Goal: Transaction & Acquisition: Purchase product/service

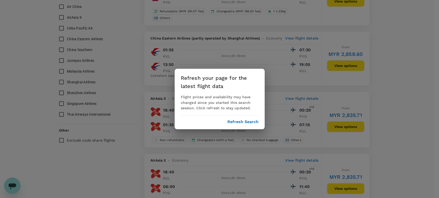
click at [241, 121] on button "Refresh Search" at bounding box center [242, 122] width 31 height 5
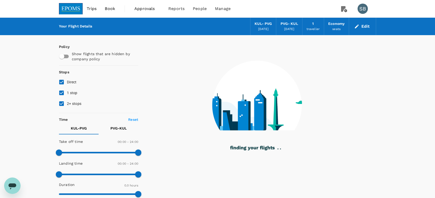
type input "1200"
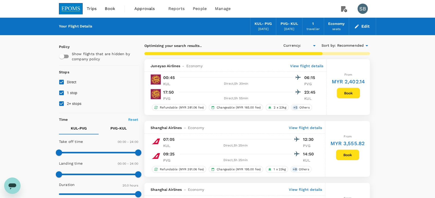
type input "MYR"
click at [61, 92] on input "1 stop" at bounding box center [61, 93] width 11 height 11
checkbox input "false"
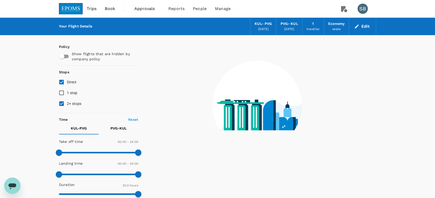
click at [60, 102] on input "2+ stops" at bounding box center [61, 103] width 11 height 11
checkbox input "false"
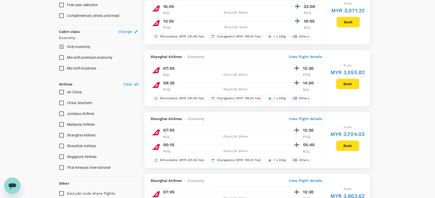
scroll to position [257, 0]
type input "1390"
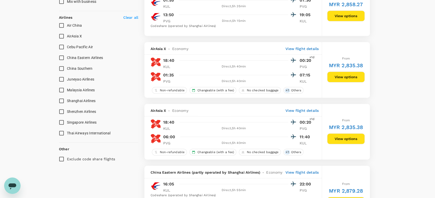
scroll to position [314, 0]
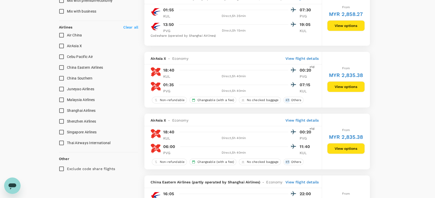
click at [61, 45] on input "AirAsia X" at bounding box center [61, 46] width 11 height 11
checkbox input "true"
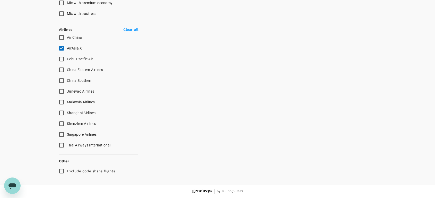
scroll to position [311, 0]
type input "MYR"
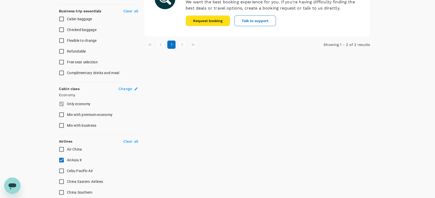
scroll to position [228, 0]
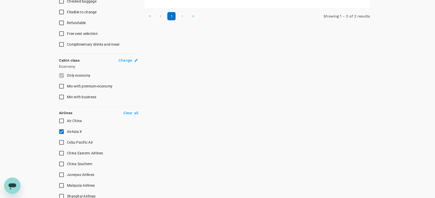
click at [61, 129] on input "AirAsia X" at bounding box center [61, 132] width 11 height 11
checkbox input "false"
click at [62, 185] on input "Malaysia Airlines" at bounding box center [61, 185] width 11 height 11
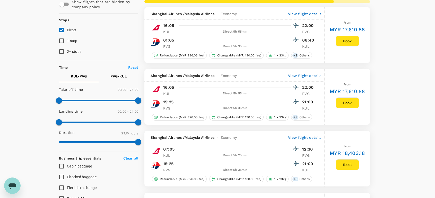
scroll to position [86, 0]
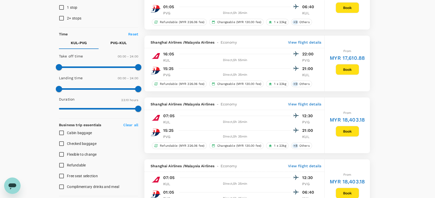
checkbox input "false"
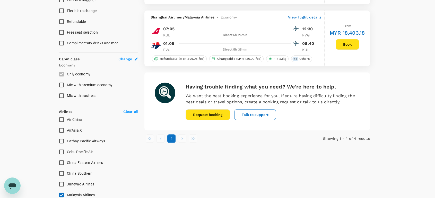
scroll to position [257, 0]
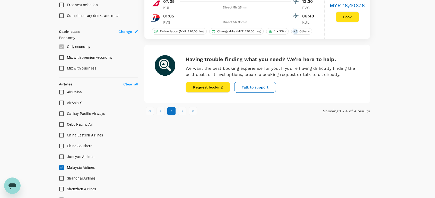
click at [62, 166] on input "Malaysia Airlines" at bounding box center [61, 167] width 11 height 11
checkbox input "false"
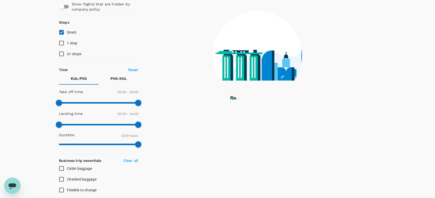
scroll to position [0, 0]
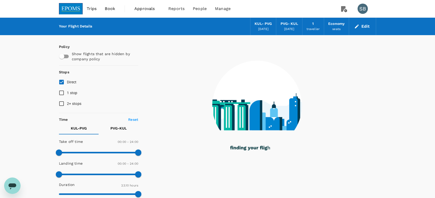
click at [74, 9] on img at bounding box center [71, 8] width 24 height 11
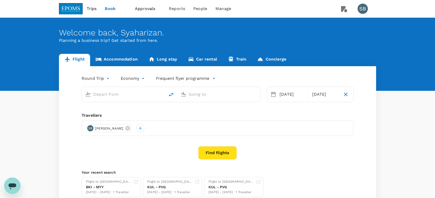
type input "Kuala Lumpur Intl (KUL)"
type input "Shanghai Pudong Intl (PVG)"
type input "Kuala Lumpur Intl (KUL)"
type input "Shanghai Pudong Intl (PVG)"
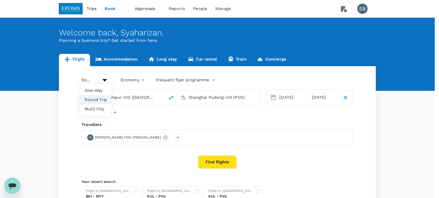
drag, startPoint x: 94, startPoint y: 78, endPoint x: 94, endPoint y: 81, distance: 3.2
click at [94, 79] on body "Trips Book Approvals 0 Reports People Manage SB Welcome back , Syaharizan . Pla…" at bounding box center [219, 123] width 439 height 247
click at [98, 91] on li "One-Way" at bounding box center [95, 90] width 31 height 9
type input "oneway"
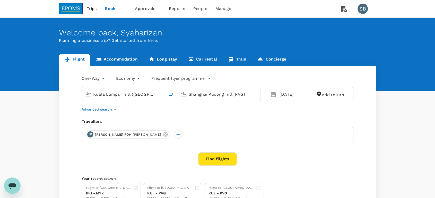
click at [99, 108] on p "Advanced search" at bounding box center [97, 109] width 30 height 5
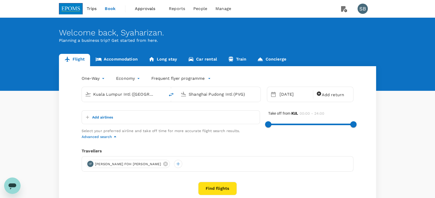
click at [95, 117] on p "Add airlines" at bounding box center [102, 117] width 21 height 5
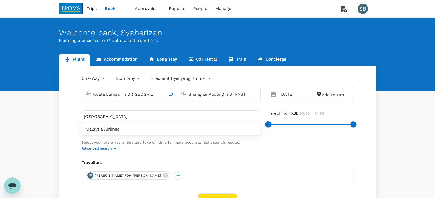
type input "MALAYSIA"
click at [105, 132] on span "Malaysia Airlines" at bounding box center [171, 130] width 170 height 6
click at [170, 94] on icon "delete" at bounding box center [171, 95] width 6 height 6
type input "Shanghai Pudong Intl (PVG)"
type input "Kuala Lumpur Intl (KUL)"
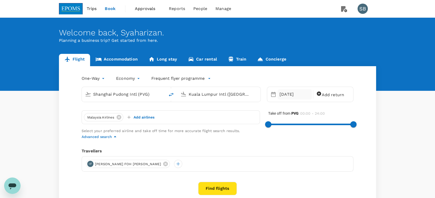
click at [286, 94] on div "[DATE]" at bounding box center [294, 94] width 34 height 10
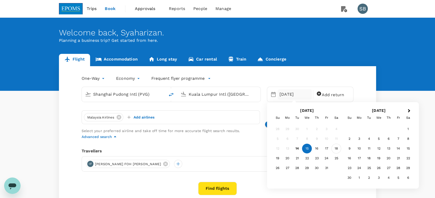
click at [334, 148] on div "18" at bounding box center [336, 149] width 10 height 10
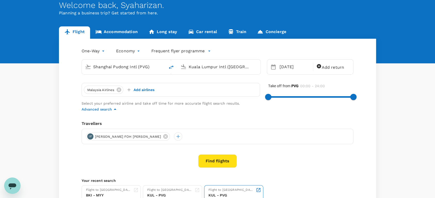
scroll to position [57, 0]
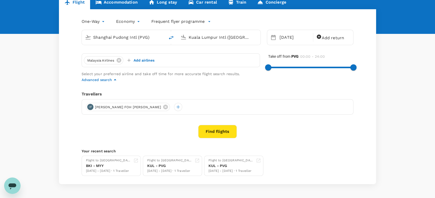
click at [216, 139] on button "Find flights" at bounding box center [217, 131] width 39 height 13
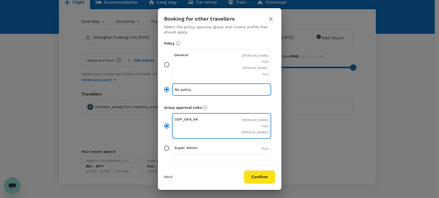
click at [266, 176] on button "Confirm" at bounding box center [259, 177] width 31 height 13
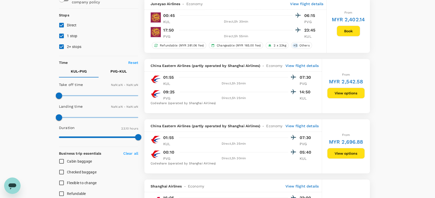
type input "1440"
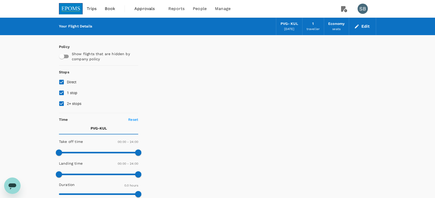
click at [73, 2] on link at bounding box center [71, 8] width 24 height 17
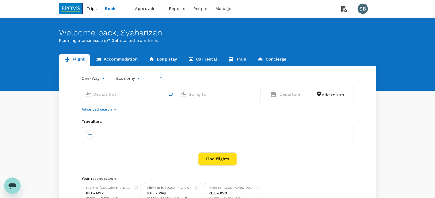
type input "undefined, undefined (any)"
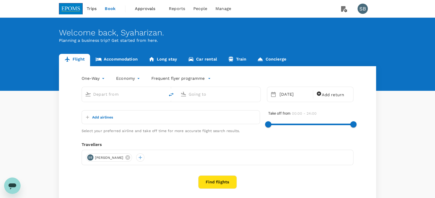
type input "Shanghai Pudong Intl (PVG)"
type input "Kuala Lumpur Intl ([GEOGRAPHIC_DATA])"
type input "Shanghai Pudong Intl (PVG)"
type input "Kuala Lumpur Intl ([GEOGRAPHIC_DATA])"
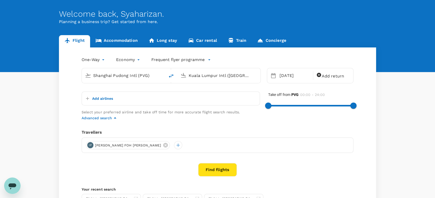
scroll to position [29, 0]
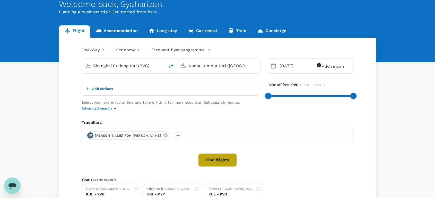
click at [216, 167] on button "Find flights" at bounding box center [217, 160] width 39 height 13
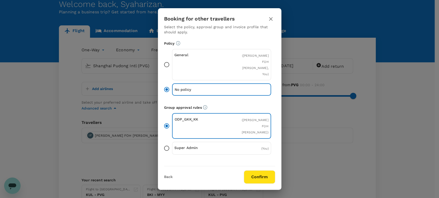
click at [255, 177] on button "Confirm" at bounding box center [259, 177] width 31 height 13
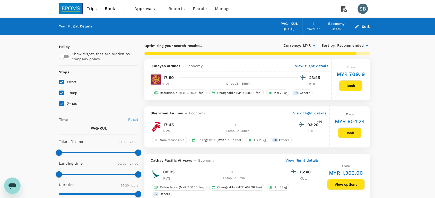
type input "1405"
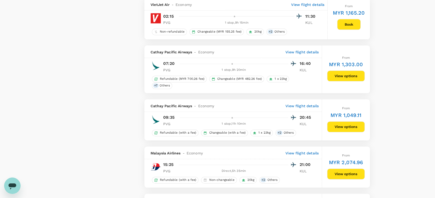
scroll to position [714, 0]
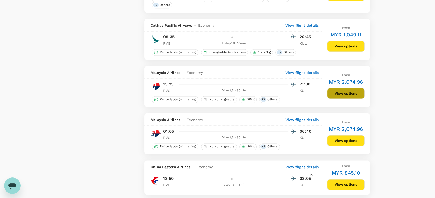
click at [352, 98] on button "View options" at bounding box center [346, 93] width 38 height 11
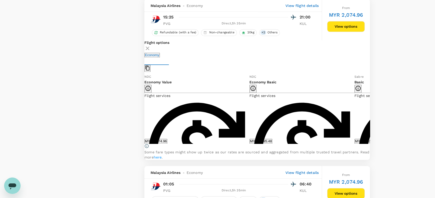
scroll to position [782, 0]
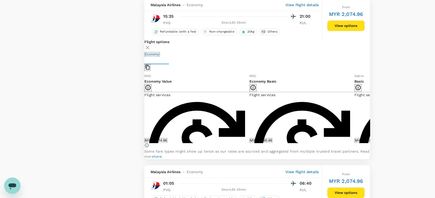
click at [371, 111] on icon at bounding box center [373, 108] width 5 height 5
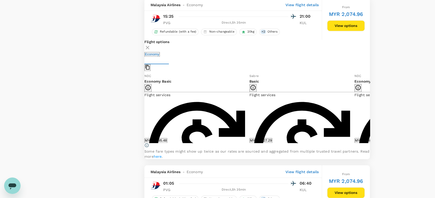
click at [371, 111] on icon at bounding box center [373, 108] width 5 height 5
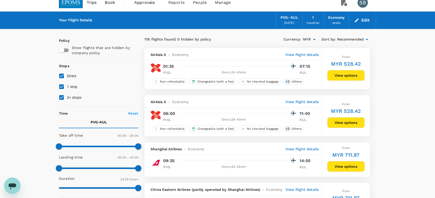
scroll to position [0, 0]
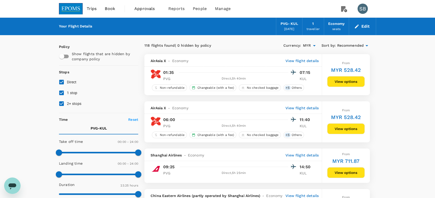
click at [73, 7] on img at bounding box center [71, 8] width 24 height 11
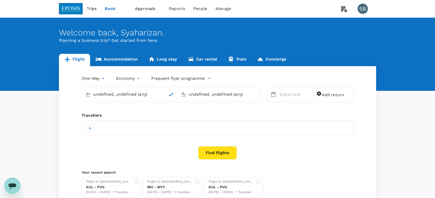
type input "Shanghai Pudong Intl (PVG)"
type input "Kuala Lumpur Intl ([GEOGRAPHIC_DATA])"
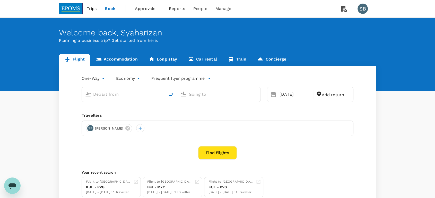
type input "Shanghai Pudong Intl (PVG)"
type input "Kuala Lumpur Intl ([GEOGRAPHIC_DATA])"
type input "Shanghai Pudong Intl (PVG)"
type input "Kuala Lumpur Intl ([GEOGRAPHIC_DATA])"
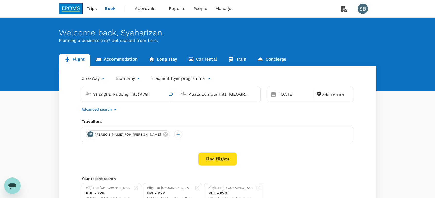
click at [169, 94] on icon "delete" at bounding box center [171, 95] width 6 height 6
type input "Kuala Lumpur Intl ([GEOGRAPHIC_DATA])"
type input "Shanghai Pudong Intl (PVG)"
click at [285, 92] on div "[DATE]" at bounding box center [294, 94] width 34 height 10
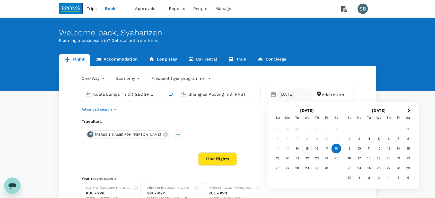
click at [307, 150] on div "15" at bounding box center [307, 149] width 10 height 10
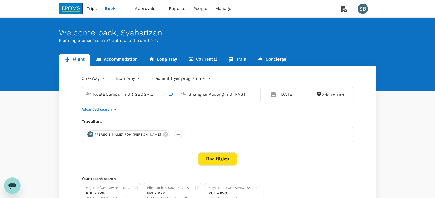
click at [225, 158] on button "Find flights" at bounding box center [217, 159] width 39 height 13
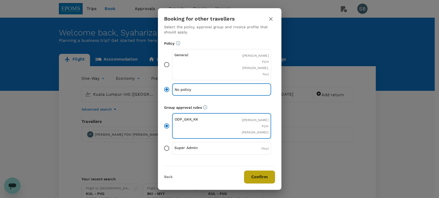
click at [261, 175] on button "Confirm" at bounding box center [259, 177] width 31 height 13
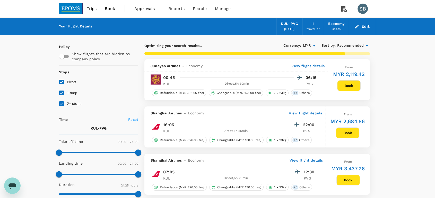
type input "1390"
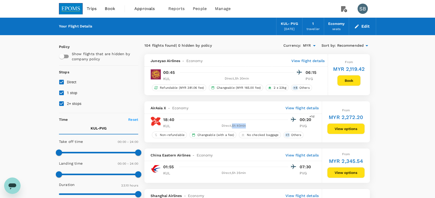
drag, startPoint x: 246, startPoint y: 127, endPoint x: 232, endPoint y: 125, distance: 14.3
click at [231, 125] on div "Direct , 5h 40min" at bounding box center [233, 126] width 109 height 5
copy div "5h 40min"
click at [334, 126] on button "View options" at bounding box center [346, 129] width 38 height 11
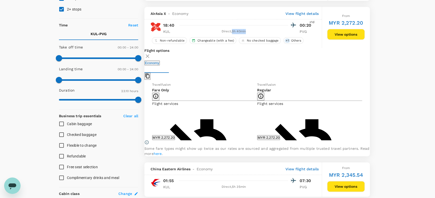
scroll to position [102, 0]
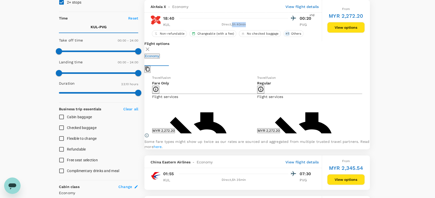
click at [268, 132] on button "MYR 2,272.20" at bounding box center [268, 131] width 23 height 5
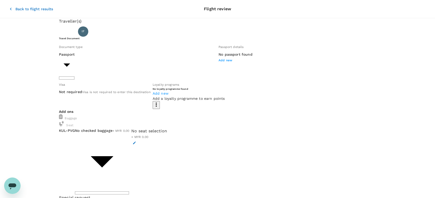
drag, startPoint x: 345, startPoint y: 128, endPoint x: 369, endPoint y: 129, distance: 24.5
copy p "MYR 2,431.26"
click at [171, 133] on body "Back to flight results Flight review Traveller(s) Traveller 1 : IF IVAN FOH WEI…" at bounding box center [217, 189] width 435 height 378
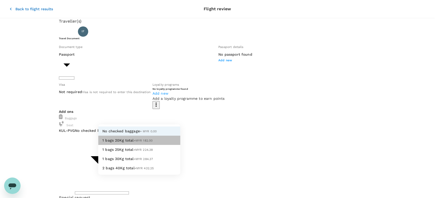
click at [152, 145] on li "1 bags 20Kg total +MYR 182.00" at bounding box center [139, 140] width 82 height 9
type input "1 - 182"
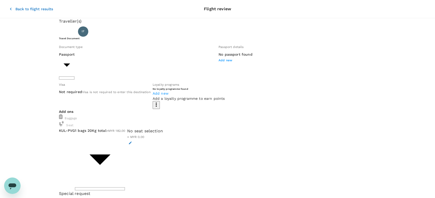
drag, startPoint x: 345, startPoint y: 127, endPoint x: 369, endPoint y: 127, distance: 23.7
copy p "MYR 2,625.96"
click at [132, 141] on icon "button" at bounding box center [130, 143] width 4 height 4
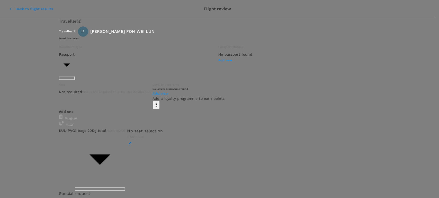
click at [94, 73] on p "Select" at bounding box center [66, 75] width 56 height 5
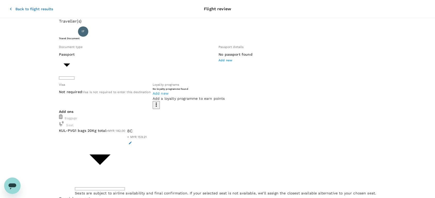
click at [8, 6] on icon "button" at bounding box center [10, 8] width 5 height 5
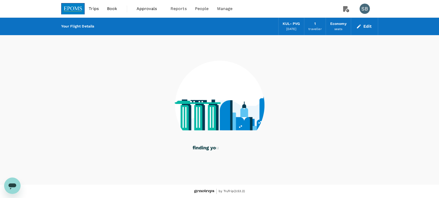
drag, startPoint x: 76, startPoint y: 5, endPoint x: 88, endPoint y: 9, distance: 12.6
click at [76, 5] on img at bounding box center [73, 8] width 24 height 11
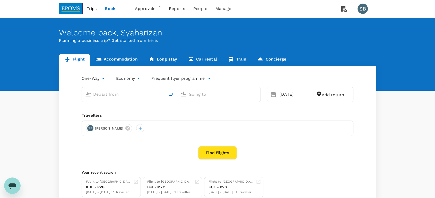
type input "Kuala Lumpur Intl ([GEOGRAPHIC_DATA])"
type input "Shanghai Pudong Intl (PVG)"
type input "Kuala Lumpur Intl ([GEOGRAPHIC_DATA])"
type input "Shanghai Pudong Intl (PVG)"
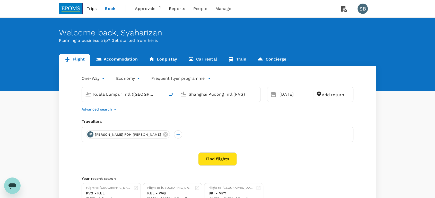
click at [149, 11] on span "Approvals" at bounding box center [147, 9] width 24 height 6
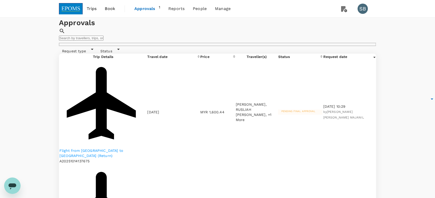
click at [68, 5] on img at bounding box center [71, 8] width 24 height 11
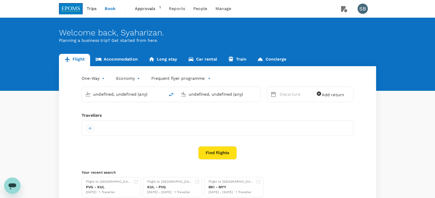
type input "Kuala Lumpur Intl ([GEOGRAPHIC_DATA])"
type input "Shanghai Pudong Intl (PVG)"
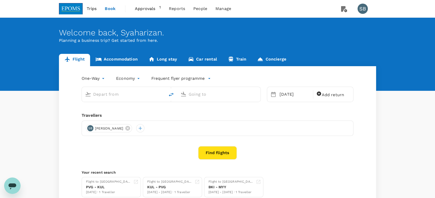
type input "Kuala Lumpur Intl ([GEOGRAPHIC_DATA])"
type input "Shanghai Pudong Intl (PVG)"
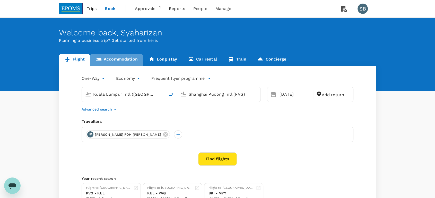
click at [121, 58] on link "Accommodation" at bounding box center [116, 60] width 53 height 12
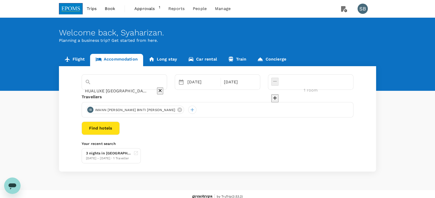
click at [67, 8] on img at bounding box center [71, 8] width 24 height 11
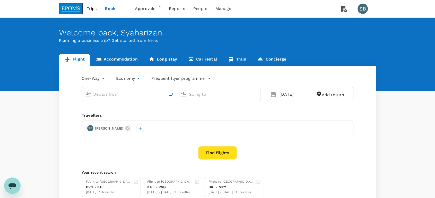
type input "Kuala Lumpur Intl ([GEOGRAPHIC_DATA])"
type input "Shanghai Pudong Intl (PVG)"
type input "Kuala Lumpur Intl ([GEOGRAPHIC_DATA])"
type input "Shanghai Pudong Intl (PVG)"
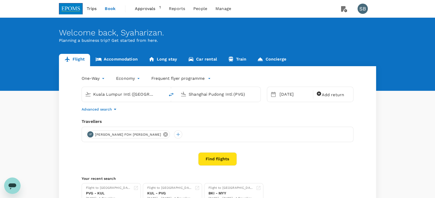
click at [163, 135] on icon at bounding box center [165, 134] width 5 height 5
click at [126, 60] on link "Accommodation" at bounding box center [116, 60] width 53 height 12
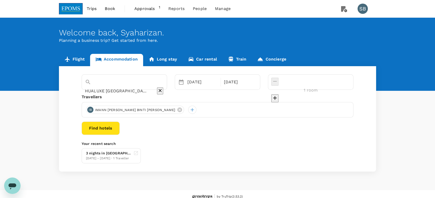
click at [120, 130] on button "Find hotels" at bounding box center [101, 128] width 38 height 13
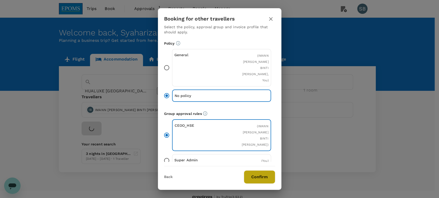
click at [250, 180] on button "Confirm" at bounding box center [259, 177] width 31 height 13
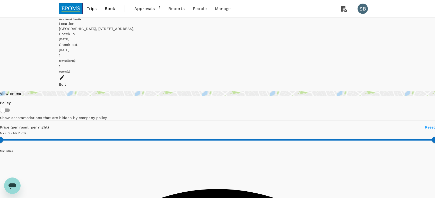
type input "701"
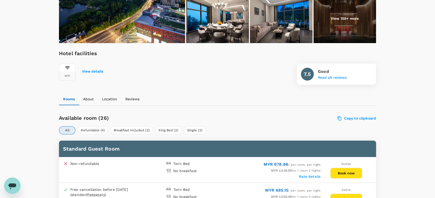
scroll to position [198, 0]
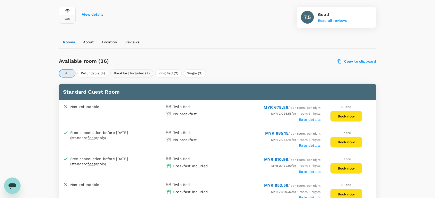
click at [136, 73] on button "Breakfast Included (2)" at bounding box center [131, 73] width 43 height 8
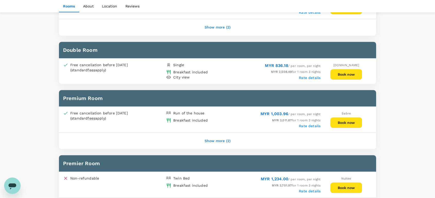
scroll to position [341, 0]
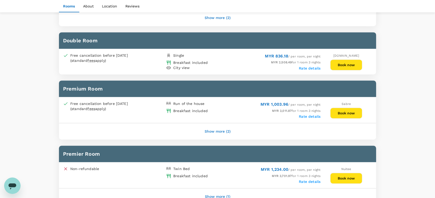
click at [218, 129] on button "Show more (2)" at bounding box center [217, 132] width 40 height 12
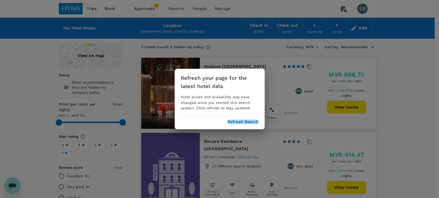
click at [243, 120] on button "Refresh Search" at bounding box center [242, 122] width 31 height 5
click at [245, 119] on div "Refresh your page for the latest hotel data Hotel prices and availability may h…" at bounding box center [220, 99] width 90 height 61
click at [242, 121] on button "Refresh Search" at bounding box center [242, 122] width 31 height 5
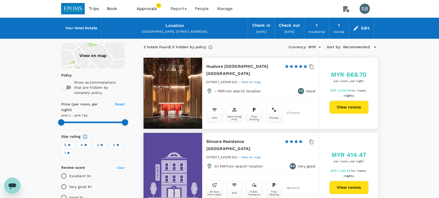
type input "784"
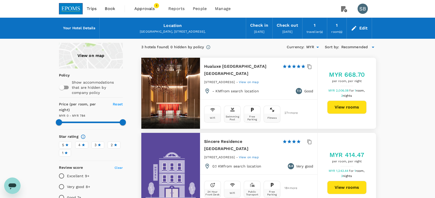
click at [76, 7] on img at bounding box center [71, 8] width 24 height 11
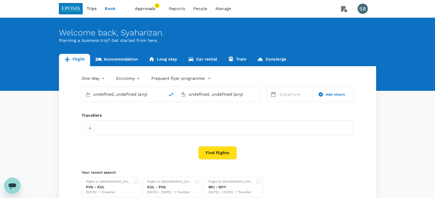
type input "Kuala Lumpur Intl ([GEOGRAPHIC_DATA])"
type input "Shanghai Pudong Intl (PVG)"
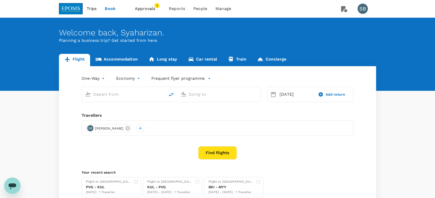
type input "Kuala Lumpur Intl (KUL)"
type input "Shanghai Pudong Intl (PVG)"
type input "Kuala Lumpur Intl (KUL)"
type input "Shanghai Pudong Intl (PVG)"
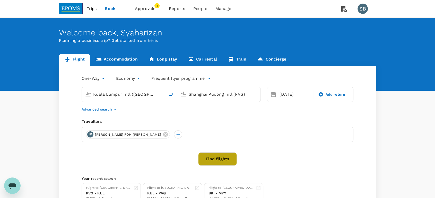
click at [214, 156] on button "Find flights" at bounding box center [217, 159] width 39 height 13
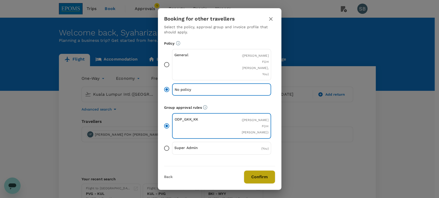
click at [255, 175] on button "Confirm" at bounding box center [259, 177] width 31 height 13
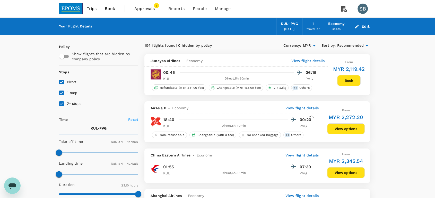
type input "1440"
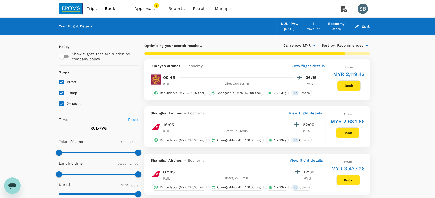
type input "1390"
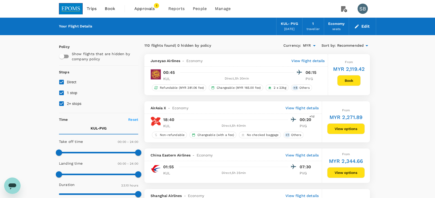
click at [336, 129] on button "View options" at bounding box center [346, 129] width 38 height 11
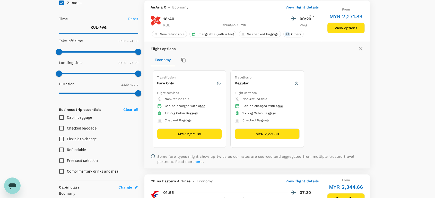
scroll to position [102, 0]
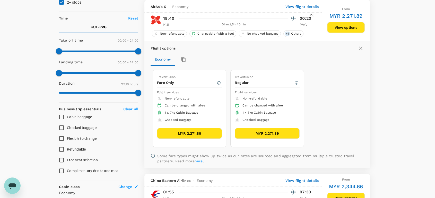
click at [280, 134] on button "MYR 2,271.89" at bounding box center [266, 133] width 65 height 11
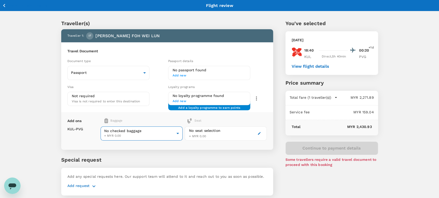
click at [168, 135] on body "Back to flight results Flight review Traveller(s) Traveller 1 : IF IVAN FOH WEI…" at bounding box center [219, 107] width 439 height 215
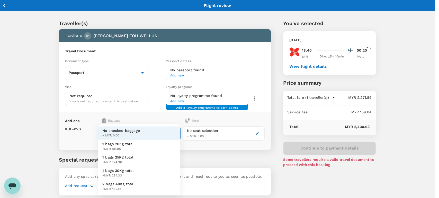
click at [147, 157] on li "1 bags 25Kg total +MYR 224.36" at bounding box center [139, 160] width 82 height 13
type input "2 - 224.36"
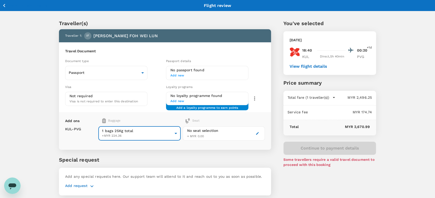
click at [256, 133] on icon "button" at bounding box center [257, 134] width 4 height 4
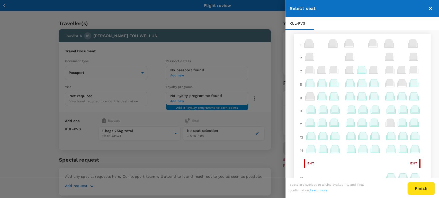
click at [331, 85] on icon at bounding box center [333, 82] width 7 height 7
click at [392, 70] on p "Select" at bounding box center [390, 71] width 11 height 5
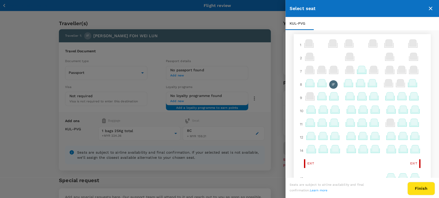
click at [418, 188] on button "Finish" at bounding box center [421, 188] width 28 height 13
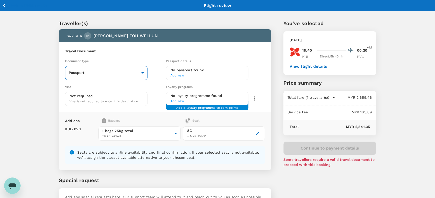
click at [141, 70] on body "Back to flight results Flight review Traveller(s) Traveller 1 : IF IVAN FOH WEI…" at bounding box center [217, 118] width 435 height 236
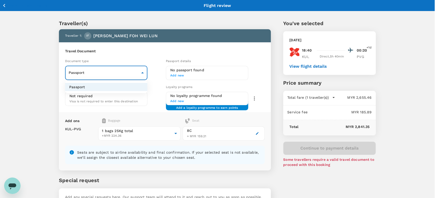
click at [229, 56] on div at bounding box center [219, 99] width 439 height 198
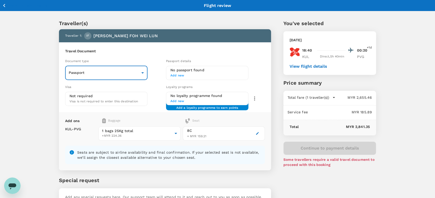
click at [3, 6] on icon "button" at bounding box center [4, 5] width 6 height 6
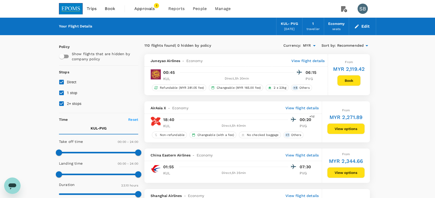
click at [70, 12] on img at bounding box center [71, 8] width 24 height 11
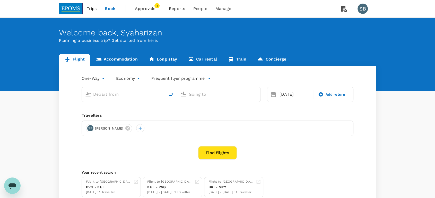
type input "Kuala Lumpur Intl (KUL)"
type input "Shanghai Pudong Intl (PVG)"
type input "Kuala Lumpur Intl (KUL)"
type input "Shanghai Pudong Intl (PVG)"
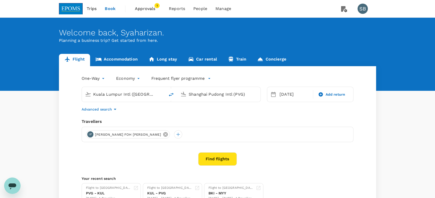
click at [163, 134] on icon at bounding box center [165, 134] width 5 height 5
click at [90, 136] on div at bounding box center [90, 135] width 8 height 8
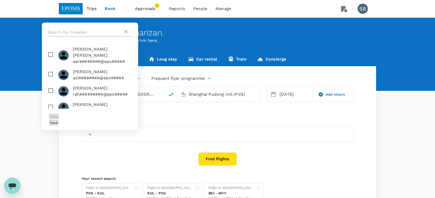
click at [67, 37] on input "text" at bounding box center [85, 32] width 75 height 8
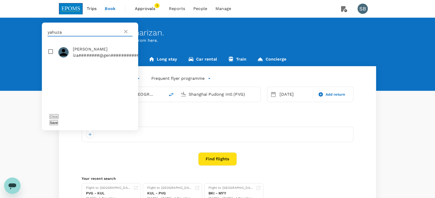
type input "yahuza"
click at [48, 60] on input "checkbox" at bounding box center [90, 52] width 96 height 16
checkbox input "true"
click at [58, 123] on button "Save" at bounding box center [53, 123] width 9 height 5
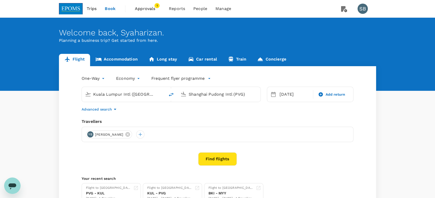
click at [209, 160] on button "Find flights" at bounding box center [217, 159] width 39 height 13
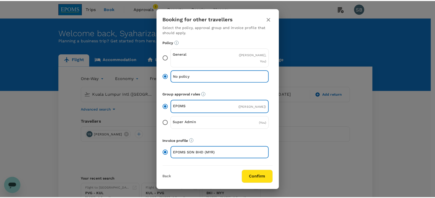
scroll to position [6, 0]
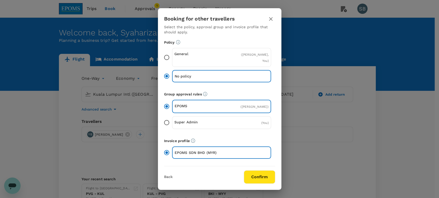
click at [259, 176] on button "Confirm" at bounding box center [259, 177] width 31 height 13
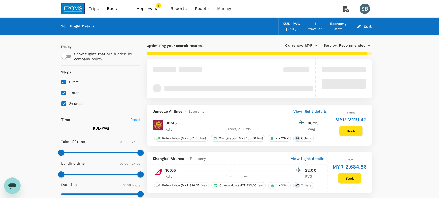
type input "1390"
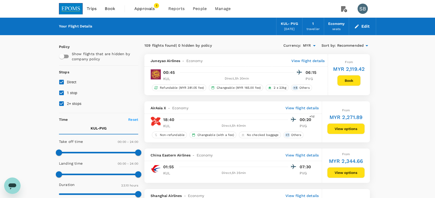
click at [336, 127] on button "View options" at bounding box center [346, 129] width 38 height 11
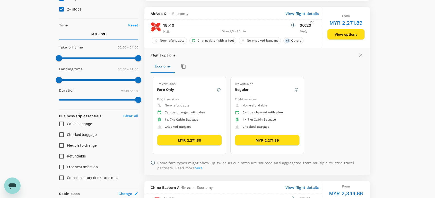
scroll to position [102, 0]
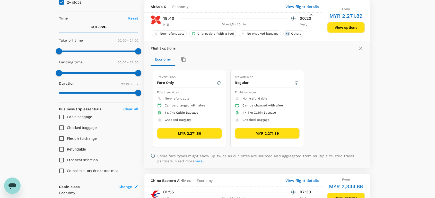
click at [280, 129] on button "MYR 2,271.89" at bounding box center [266, 133] width 65 height 11
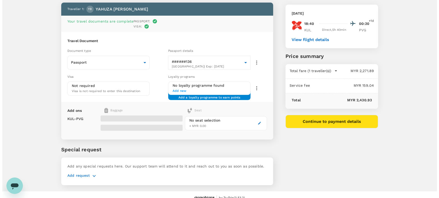
scroll to position [27, 0]
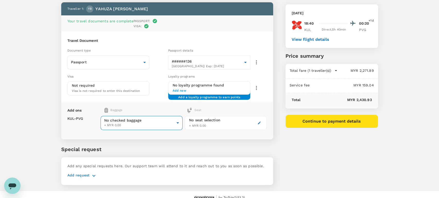
click at [157, 118] on body "Back to flight results Flight review Traveller(s) Traveller 1 : YB YAHUZA BIN H…" at bounding box center [219, 89] width 439 height 232
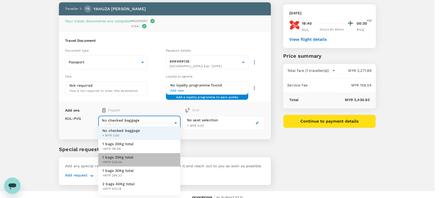
click at [154, 159] on li "1 bags 25Kg total +MYR 224.36" at bounding box center [139, 160] width 82 height 13
type input "2 - 224.36"
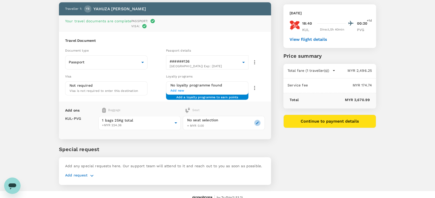
click at [257, 121] on icon "button" at bounding box center [257, 123] width 4 height 4
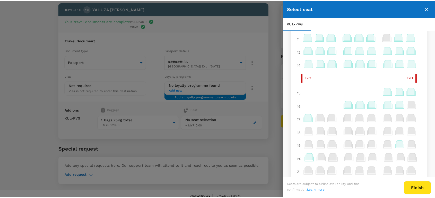
scroll to position [0, 0]
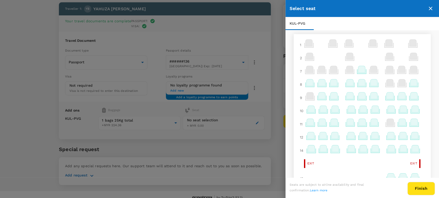
click at [306, 86] on icon at bounding box center [309, 82] width 7 height 7
click at [365, 69] on p "Select" at bounding box center [367, 71] width 11 height 5
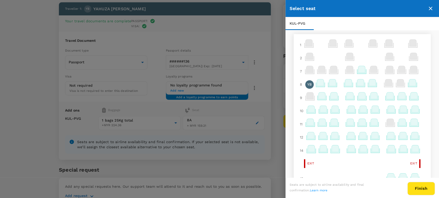
click at [424, 190] on button "Finish" at bounding box center [421, 188] width 28 height 13
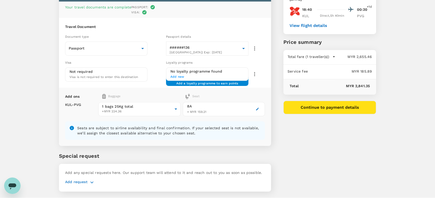
scroll to position [48, 0]
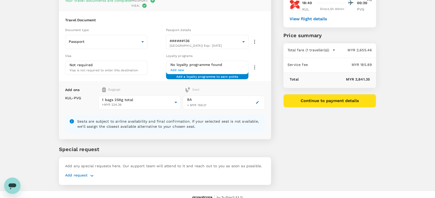
click at [87, 173] on button "button" at bounding box center [91, 176] width 9 height 6
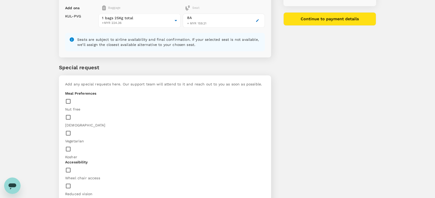
scroll to position [130, 0]
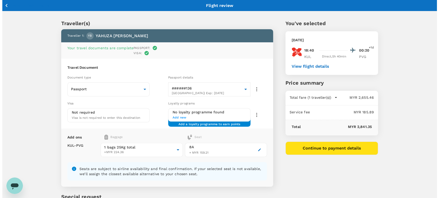
scroll to position [0, 0]
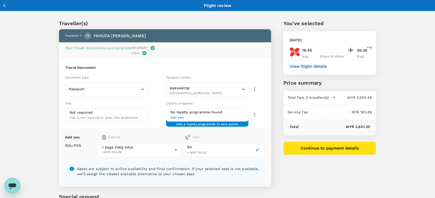
type textarea "Please purchase Prawn & Chicken Wonton Noodles + Americano if rate not more the…"
click at [255, 86] on icon "button" at bounding box center [254, 89] width 6 height 6
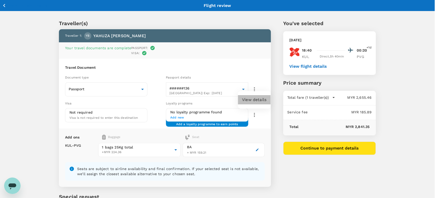
click at [253, 101] on li "View details" at bounding box center [254, 99] width 33 height 9
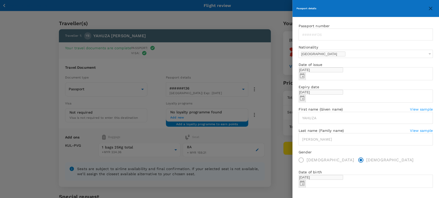
click at [432, 11] on icon "close" at bounding box center [430, 8] width 6 height 6
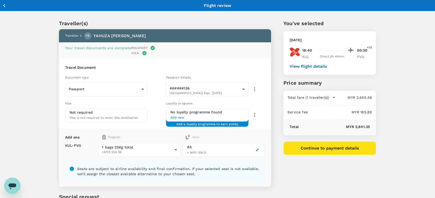
click at [312, 146] on button "Continue to payment details" at bounding box center [329, 148] width 93 height 13
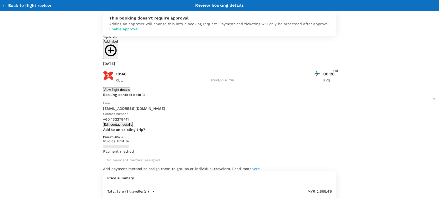
type input "9ea61a02-274a-4f65-9d5b-ca51ac7b2cfc"
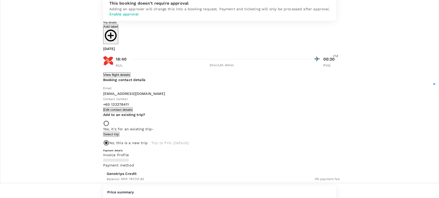
scroll to position [23, 0]
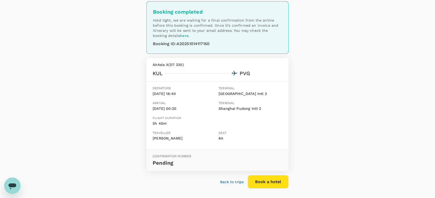
scroll to position [41, 0]
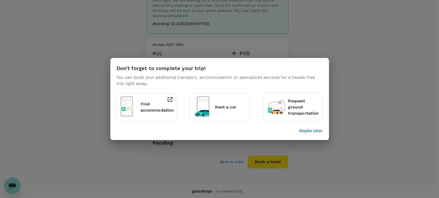
click at [301, 132] on p "Maybe later" at bounding box center [311, 131] width 24 height 6
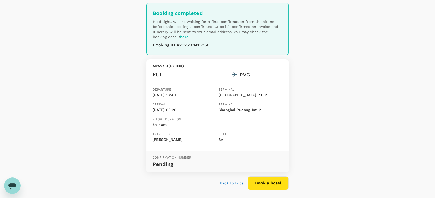
scroll to position [0, 0]
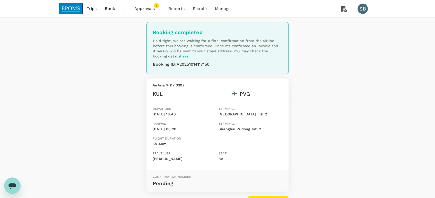
click at [66, 7] on img at bounding box center [71, 8] width 24 height 11
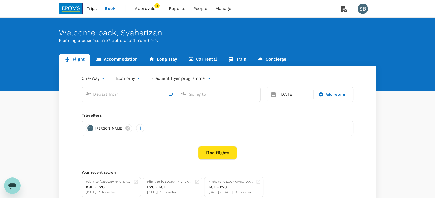
type input "Kuala Lumpur Intl ([GEOGRAPHIC_DATA])"
type input "Shanghai Pudong Intl (PVG)"
type input "Kuala Lumpur Intl ([GEOGRAPHIC_DATA])"
type input "Shanghai Pudong Intl (PVG)"
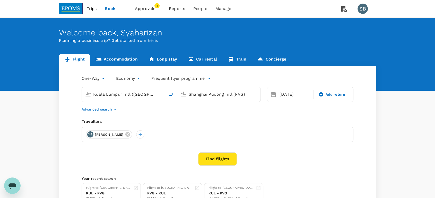
click at [172, 96] on icon "delete" at bounding box center [171, 95] width 6 height 6
type input "Shanghai Pudong Intl (PVG)"
type input "Kuala Lumpur Intl (KUL)"
click at [287, 96] on div "[DATE]" at bounding box center [294, 94] width 35 height 10
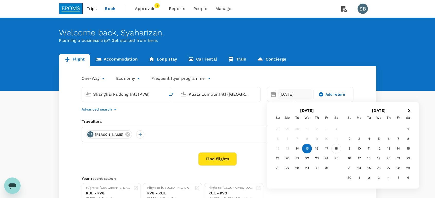
click at [338, 149] on div "18" at bounding box center [336, 149] width 10 height 10
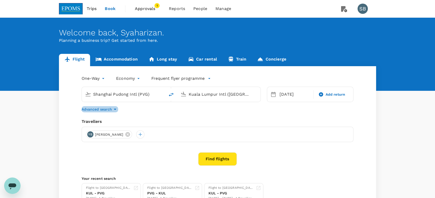
click at [112, 109] on icon "button" at bounding box center [115, 109] width 6 height 6
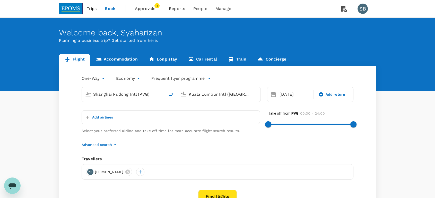
click at [102, 115] on button "Add airlines" at bounding box center [98, 117] width 29 height 9
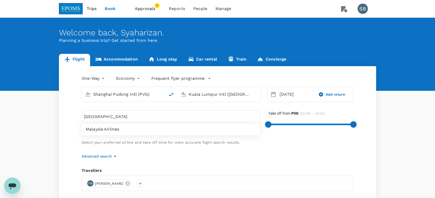
type input "malaysia"
click at [105, 128] on span "Malaysia Airlines" at bounding box center [171, 130] width 170 height 6
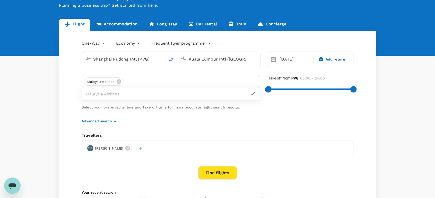
scroll to position [86, 0]
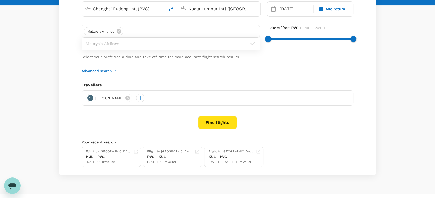
click at [215, 124] on button "Find flights" at bounding box center [217, 122] width 39 height 13
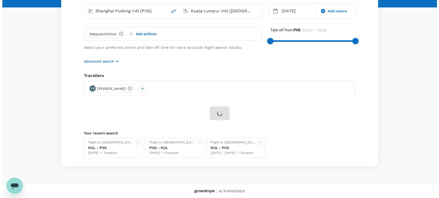
scroll to position [83, 0]
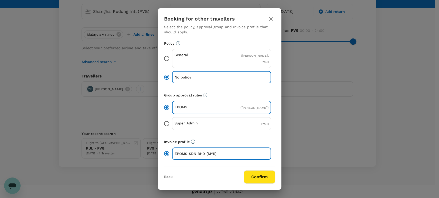
click at [252, 180] on button "Confirm" at bounding box center [259, 177] width 31 height 13
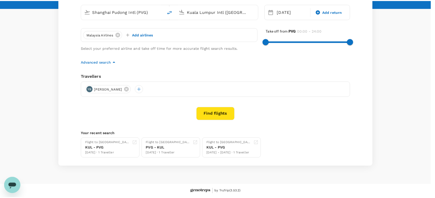
scroll to position [83, 0]
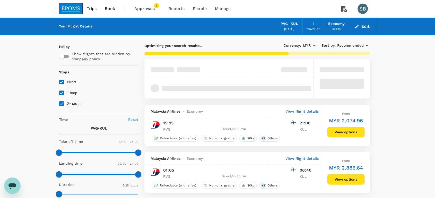
type input "1285"
checkbox input "false"
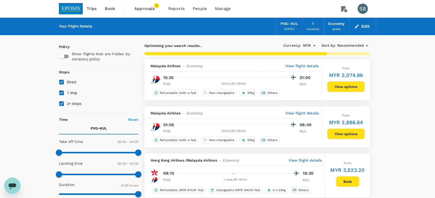
checkbox input "false"
checkbox input "true"
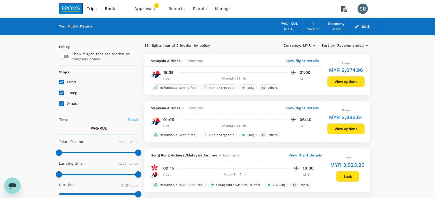
click at [353, 80] on button "View options" at bounding box center [346, 81] width 38 height 11
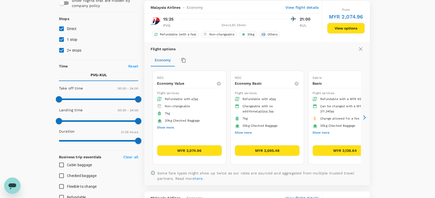
scroll to position [54, 0]
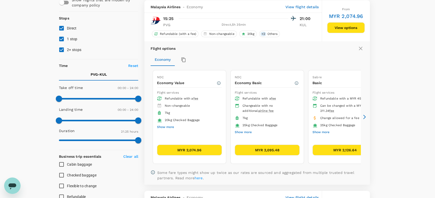
click at [364, 117] on icon at bounding box center [364, 117] width 5 height 5
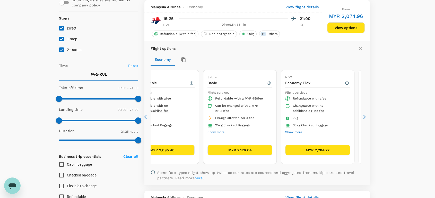
click at [246, 151] on button "MYR 2,126.64" at bounding box center [239, 150] width 65 height 11
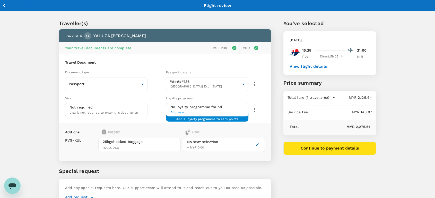
click at [257, 142] on button "button" at bounding box center [257, 145] width 6 height 6
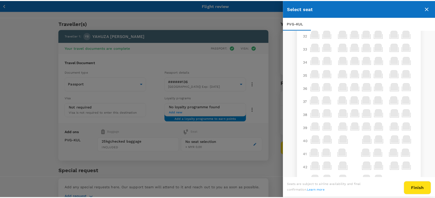
scroll to position [382, 0]
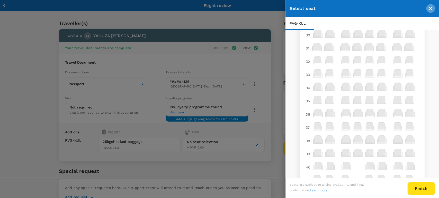
click at [428, 8] on icon "close" at bounding box center [430, 8] width 6 height 6
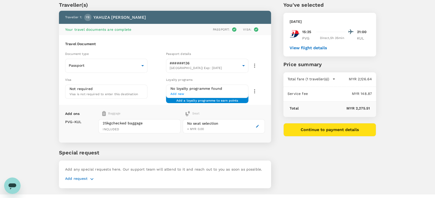
scroll to position [27, 0]
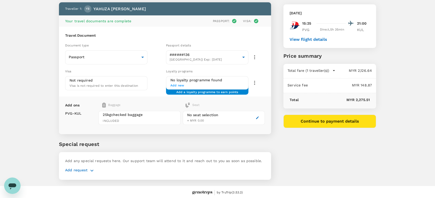
click at [299, 40] on button "View flight details" at bounding box center [308, 39] width 38 height 5
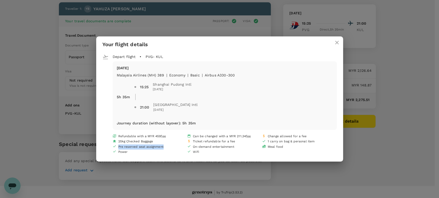
drag, startPoint x: 164, startPoint y: 148, endPoint x: 111, endPoint y: 147, distance: 52.7
click at [111, 147] on div "Refundable with a MYR 459 fee Can be changed with a MYR 211.34 fee Change allow…" at bounding box center [219, 144] width 234 height 21
copy span "Pre reserved seat assignment"
click at [336, 43] on icon "close" at bounding box center [337, 43] width 4 height 4
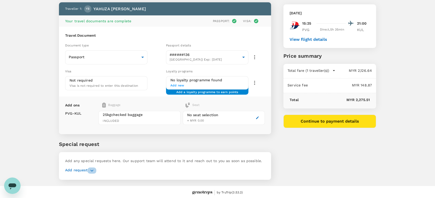
click at [93, 168] on icon "button" at bounding box center [92, 171] width 6 height 6
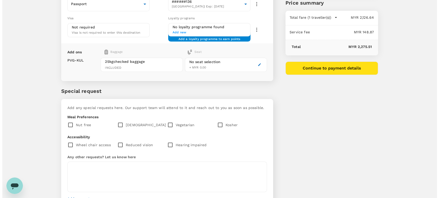
scroll to position [109, 0]
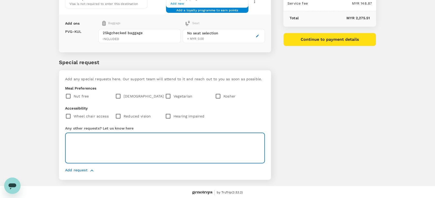
click at [118, 147] on textarea at bounding box center [165, 148] width 200 height 31
type textarea "P"
click at [256, 34] on icon "button" at bounding box center [257, 36] width 4 height 4
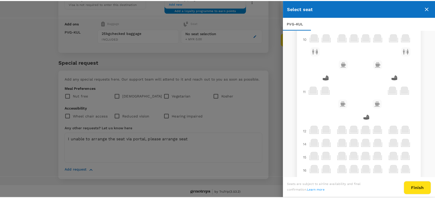
scroll to position [57, 0]
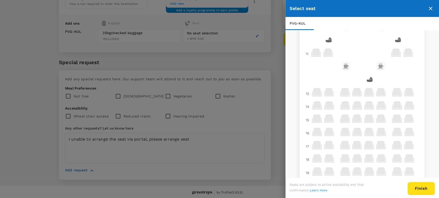
click at [432, 10] on icon "close" at bounding box center [431, 9] width 4 height 4
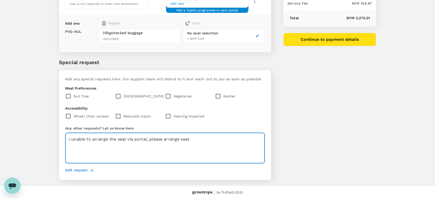
click at [195, 140] on textarea "I unable to arrange the seat via portal, please arrange seat" at bounding box center [165, 148] width 200 height 31
paste textarea "Pre reserved seat assignment"
click at [116, 143] on textarea "I unable to arrange the seat via portal, please arrange seat 12A if possible as…" at bounding box center [165, 148] width 200 height 31
click at [179, 145] on textarea "I unable to arrange the seat via portal, please arrange seat 12A if possible as…" at bounding box center [165, 148] width 200 height 31
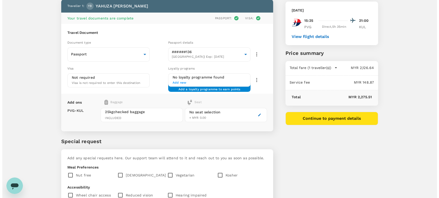
scroll to position [23, 0]
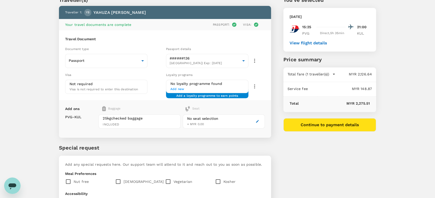
type textarea "I unable to arrange the seat via portal, please arrange seat 12A if possible as…"
click at [311, 125] on button "Continue to payment details" at bounding box center [329, 125] width 93 height 13
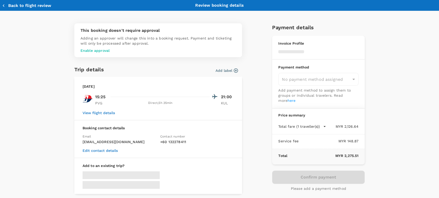
type input "9ea61a02-274a-4f65-9d5b-ca51ac7b2cfc"
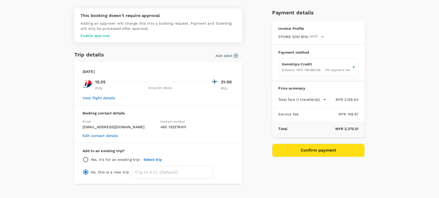
scroll to position [23, 0]
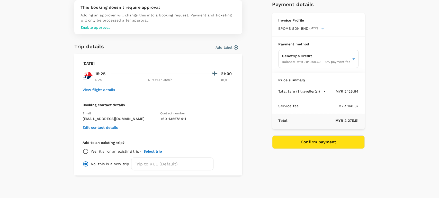
click at [305, 139] on button "Confirm payment" at bounding box center [318, 142] width 93 height 13
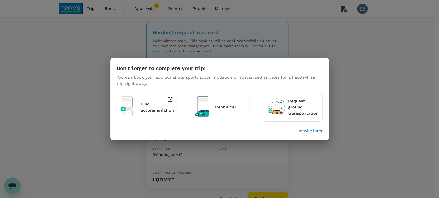
click at [305, 131] on p "Maybe later" at bounding box center [311, 131] width 24 height 6
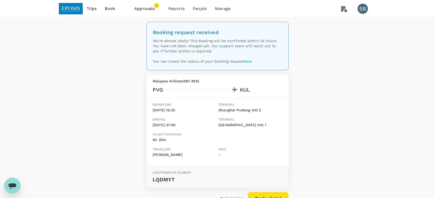
click at [71, 9] on img at bounding box center [71, 8] width 24 height 11
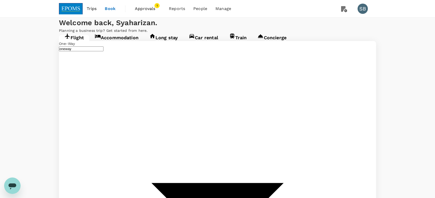
click at [122, 44] on link "Accommodation" at bounding box center [116, 39] width 55 height 9
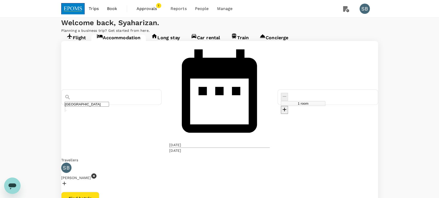
type input "HUALUXE [GEOGRAPHIC_DATA], an [GEOGRAPHIC_DATA]"
click at [151, 174] on icon at bounding box center [148, 176] width 5 height 5
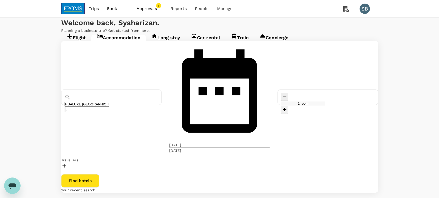
click at [93, 163] on div at bounding box center [219, 166] width 317 height 7
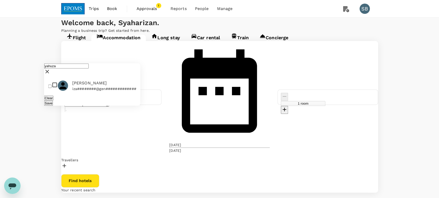
type input "yahuza"
drag, startPoint x: 50, startPoint y: 32, endPoint x: 66, endPoint y: 45, distance: 20.6
click at [50, 85] on input "checkbox" at bounding box center [49, 86] width 3 height 3
checkbox input "true"
click at [53, 101] on button "Save" at bounding box center [48, 103] width 9 height 5
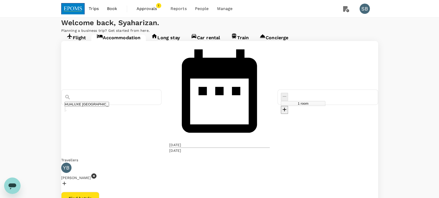
click at [99, 192] on button "Find hotels" at bounding box center [80, 198] width 38 height 13
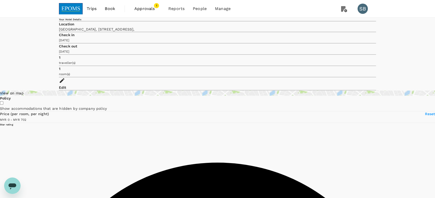
type input "701"
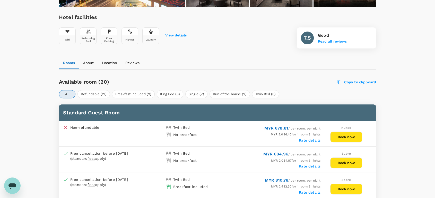
scroll to position [228, 0]
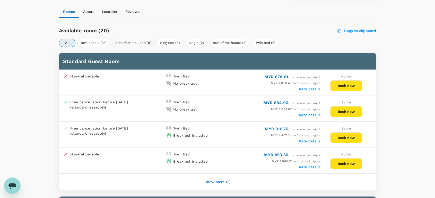
click at [136, 43] on button "Breakfast Included (9)" at bounding box center [133, 43] width 43 height 8
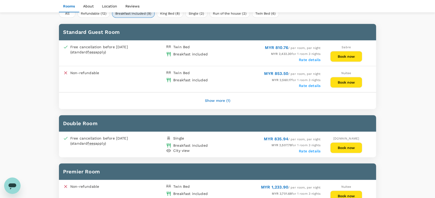
scroll to position [257, 0]
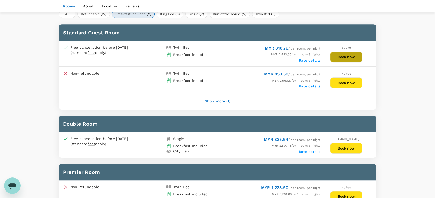
click at [341, 52] on button "Book now" at bounding box center [346, 57] width 32 height 11
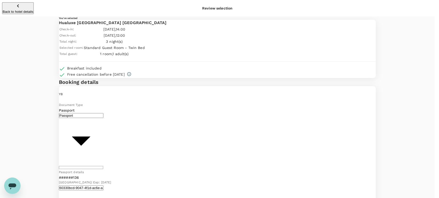
type input "9ea61a02-274a-4f65-9d5b-ca51ac7b2cfc"
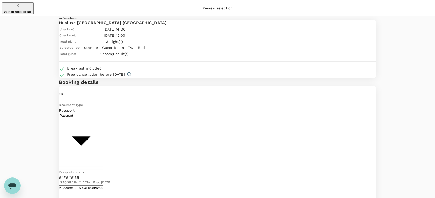
click at [112, 102] on div "Lead traveller : YB YAHUZA" at bounding box center [217, 94] width 317 height 16
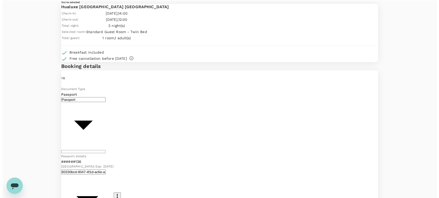
scroll to position [29, 0]
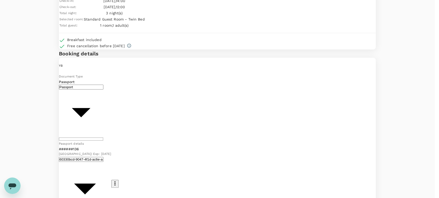
scroll to position [41, 0]
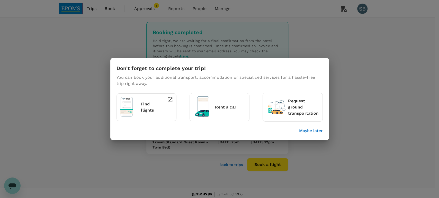
click at [311, 132] on p "Maybe later" at bounding box center [311, 131] width 24 height 6
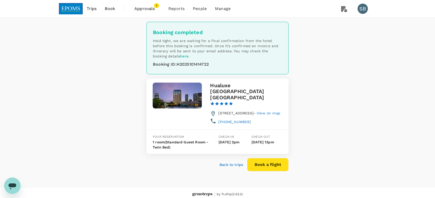
click at [77, 6] on img at bounding box center [71, 8] width 24 height 11
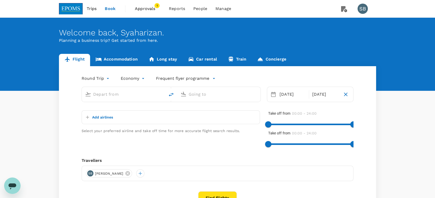
type input "oneway"
type input "Shanghai Pudong Intl (PVG)"
type input "Kuala Lumpur Intl ([GEOGRAPHIC_DATA])"
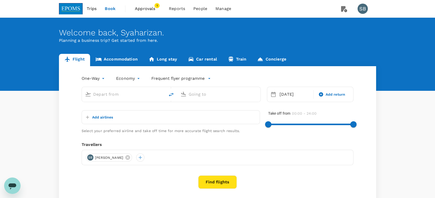
type input "Shanghai Pudong Intl (PVG)"
type input "Kuala Lumpur Intl ([GEOGRAPHIC_DATA])"
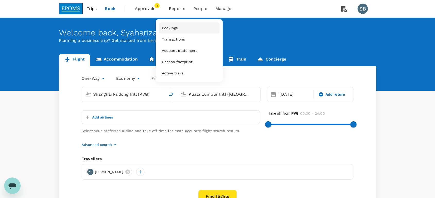
click at [176, 26] on span "Bookings" at bounding box center [170, 27] width 16 height 5
